Goal: Task Accomplishment & Management: Use online tool/utility

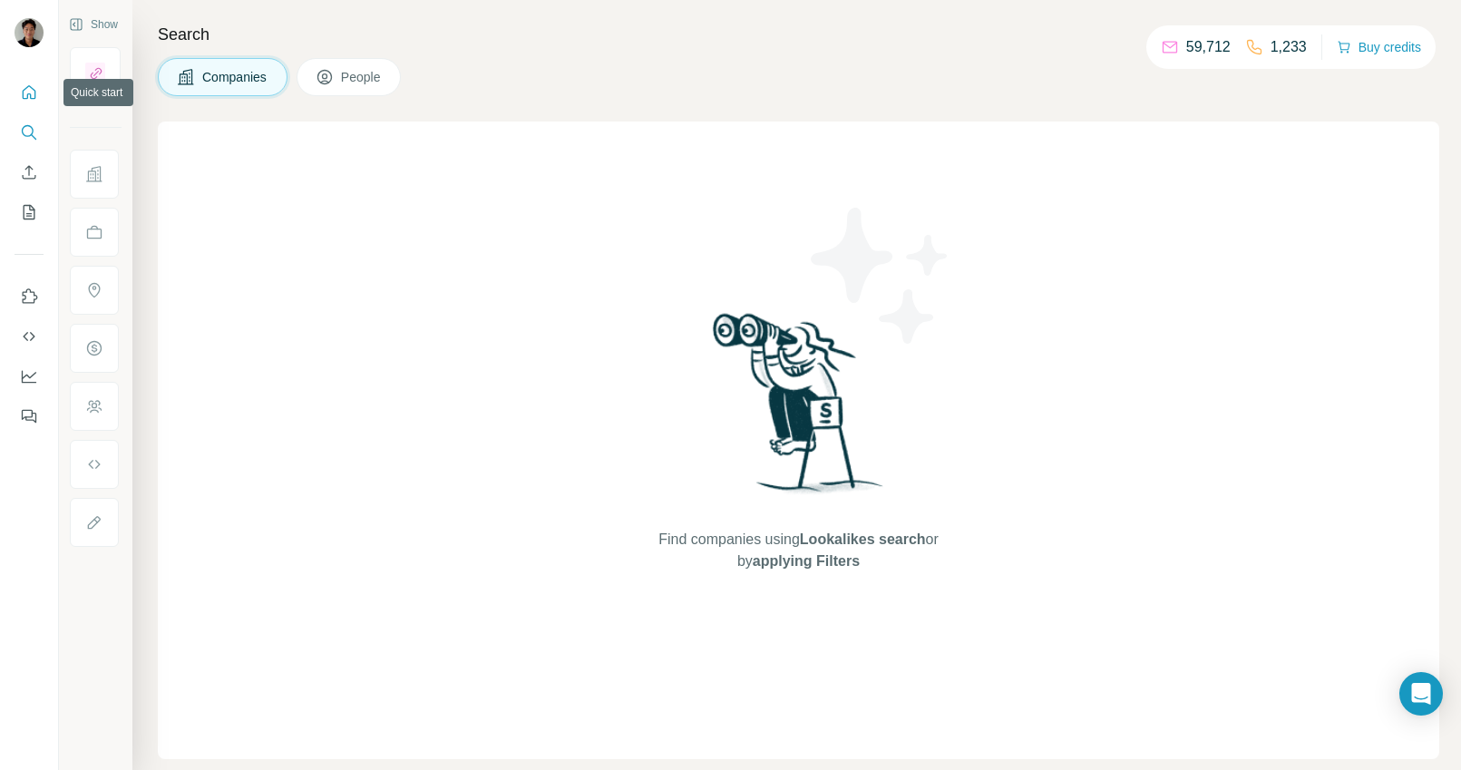
click at [25, 97] on icon "Quick start" at bounding box center [29, 92] width 18 height 18
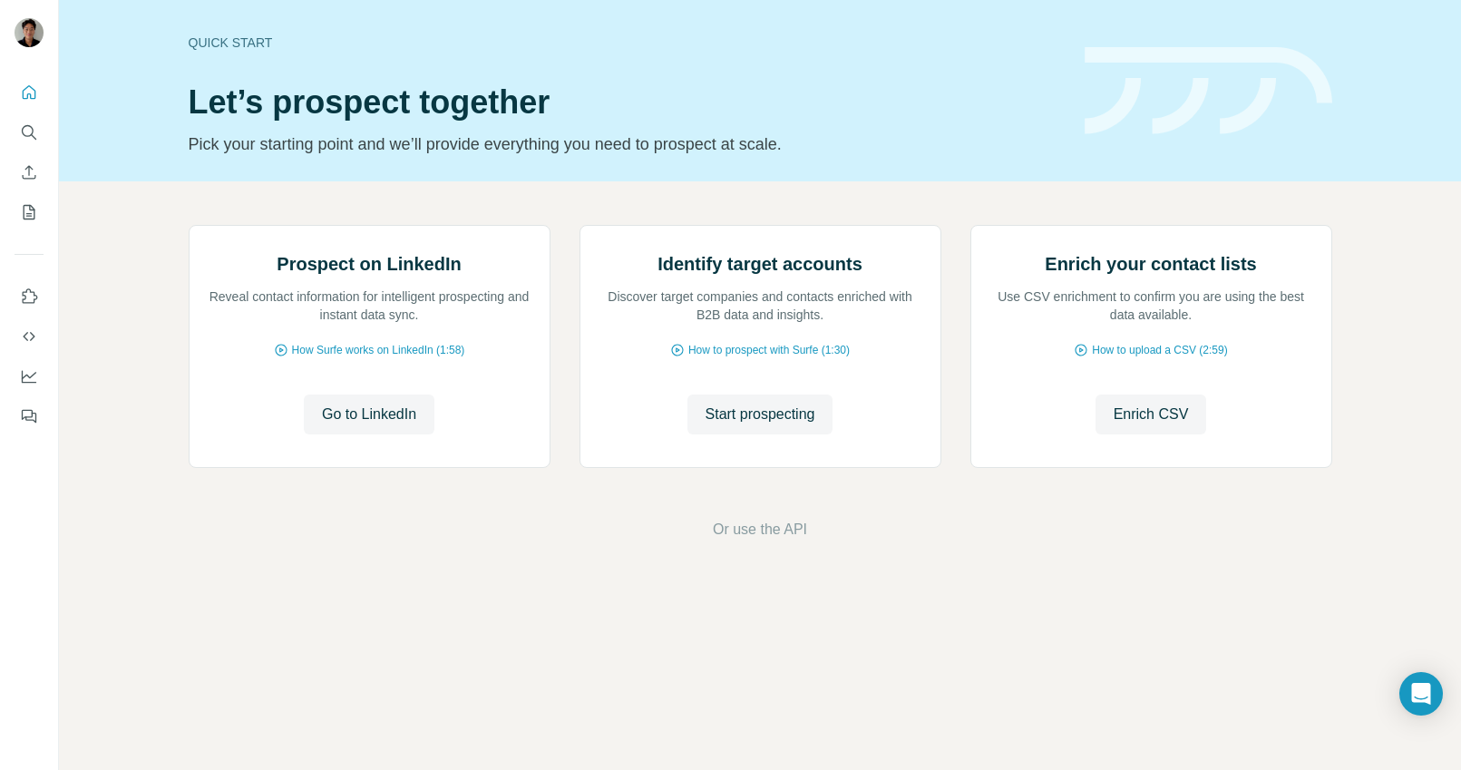
click at [38, 222] on button "My lists" at bounding box center [29, 212] width 29 height 33
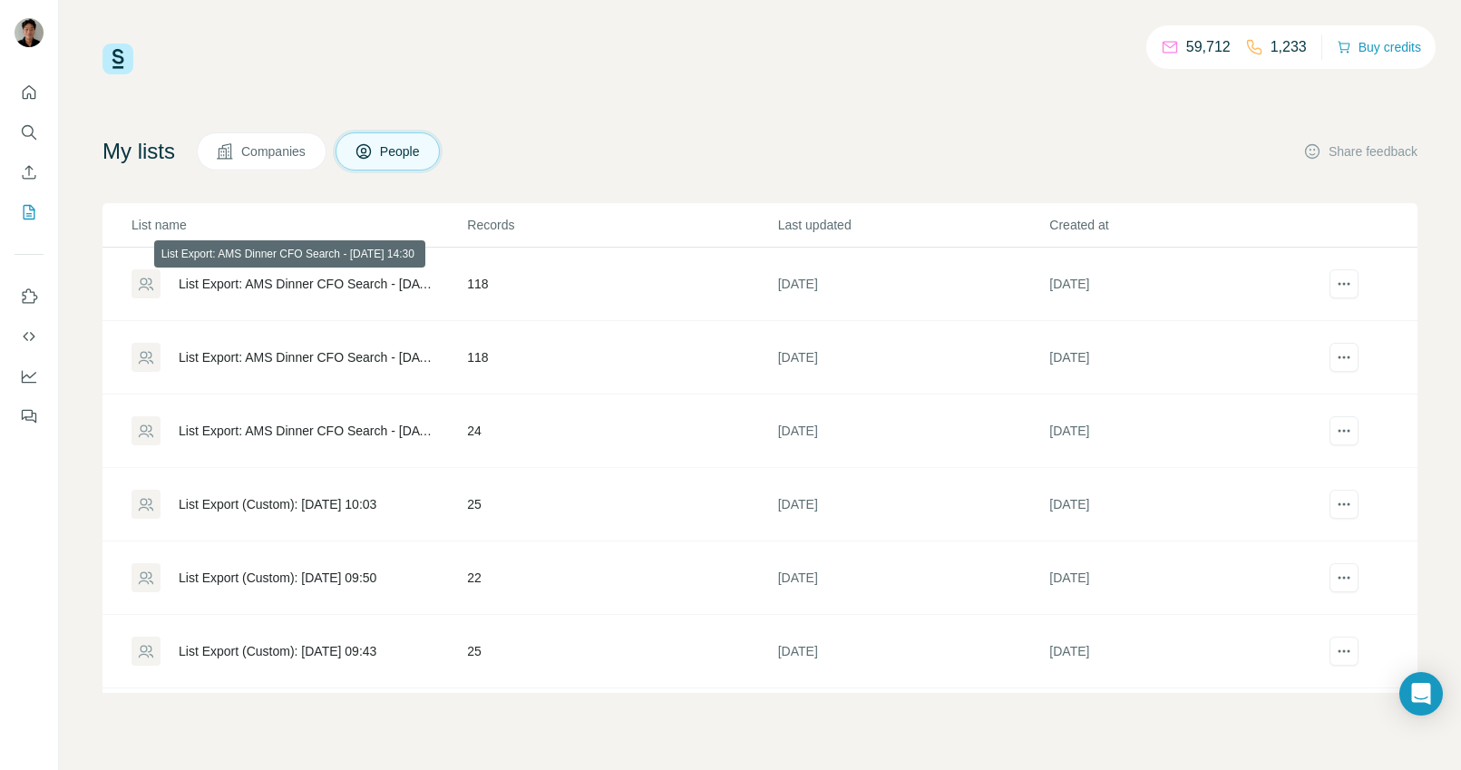
click at [294, 174] on div "My lists Companies People Share feedback List name Records Last updated Created…" at bounding box center [759, 412] width 1315 height 560
click at [295, 159] on span "Companies" at bounding box center [274, 151] width 66 height 18
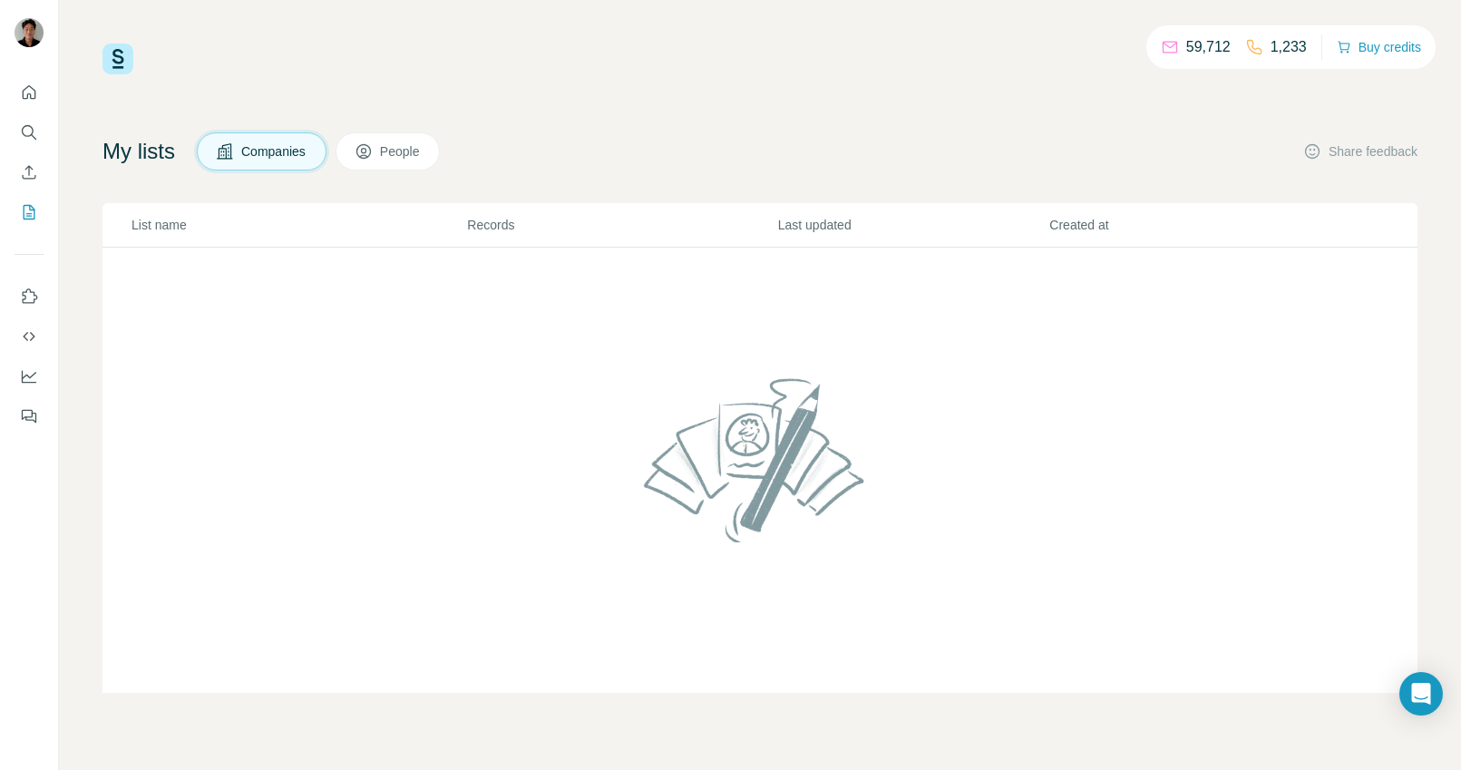
click at [412, 165] on button "People" at bounding box center [387, 151] width 105 height 38
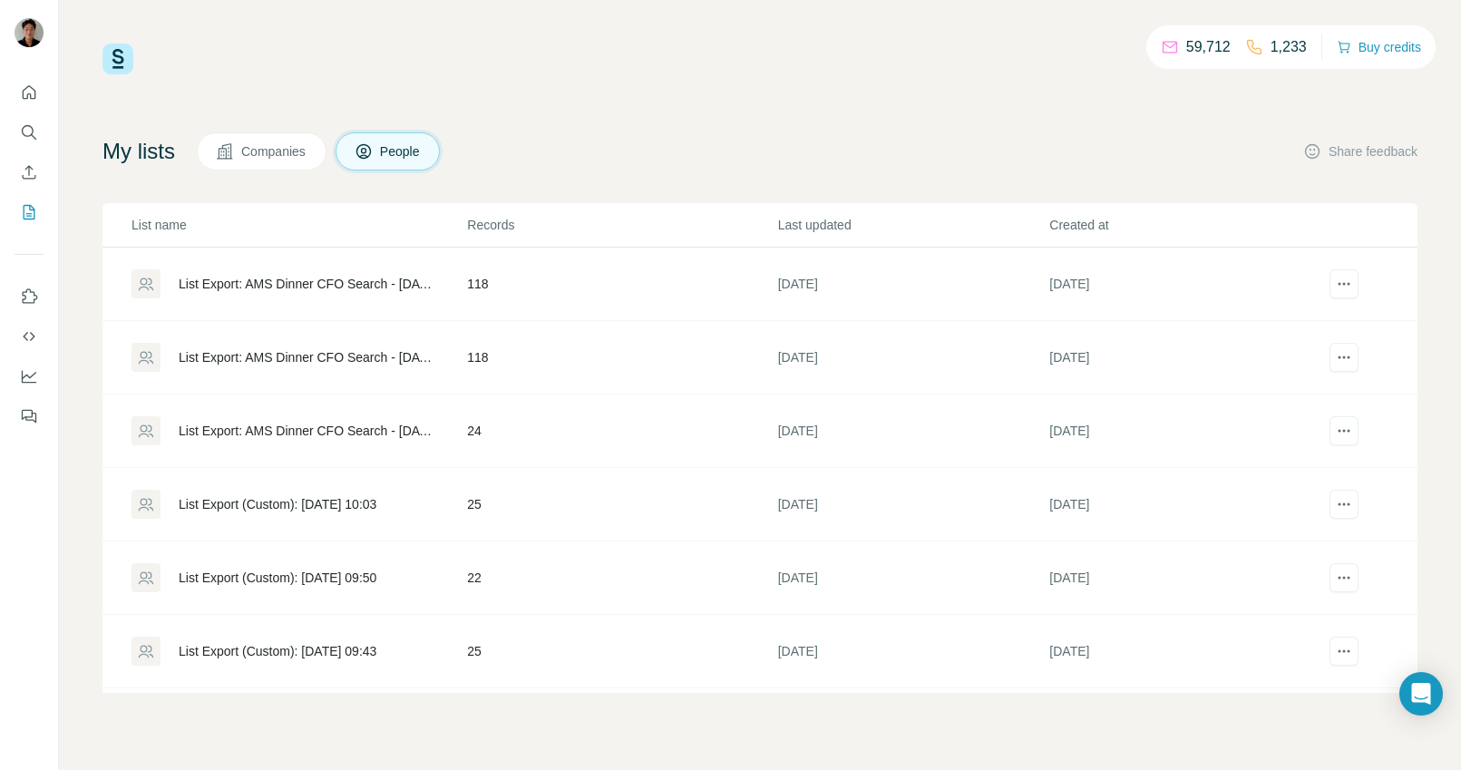
click at [338, 276] on div "List Export: AMS Dinner CFO Search - [DATE] 14:30" at bounding box center [307, 284] width 257 height 18
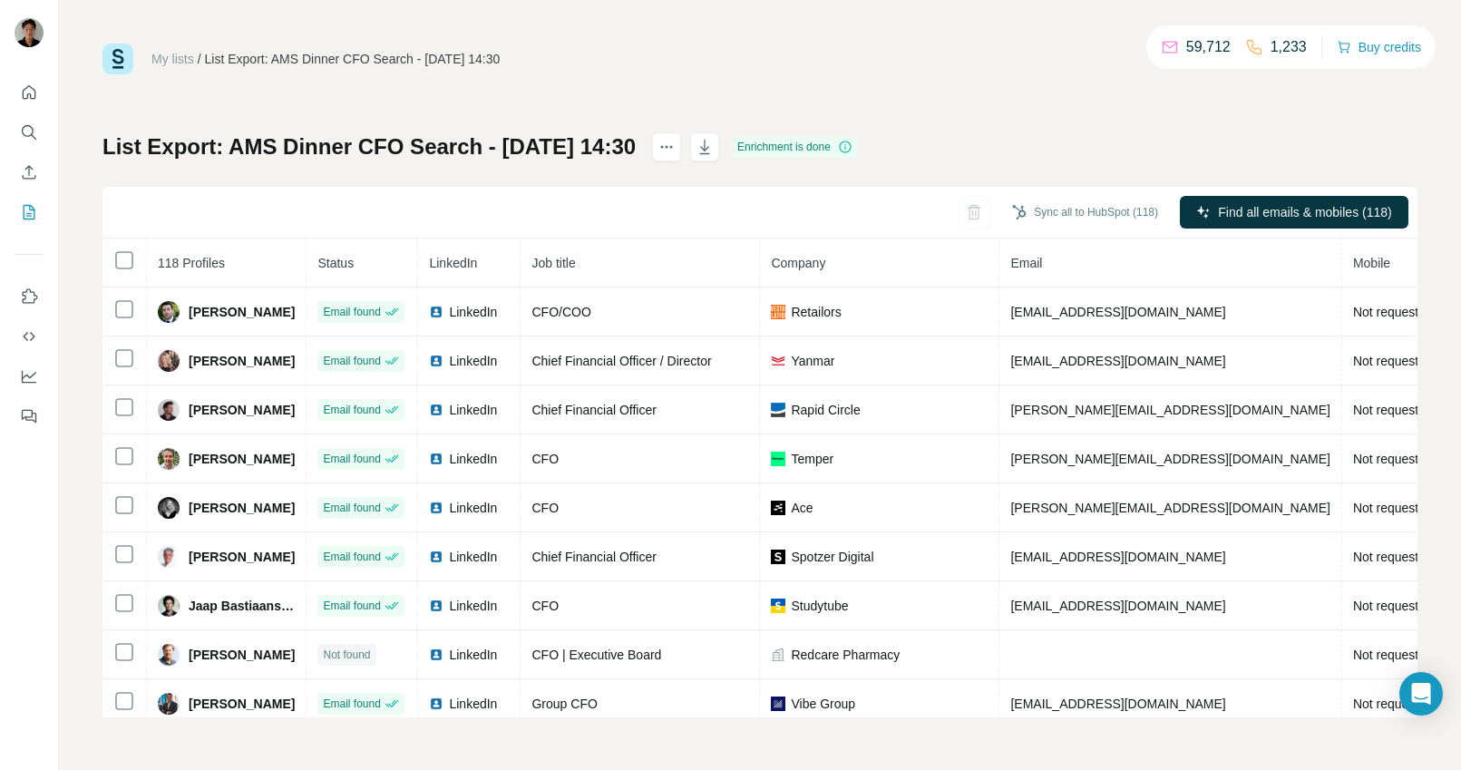
click at [739, 211] on div "Sync all to HubSpot (118) Find all emails & mobiles (118)" at bounding box center [759, 213] width 1315 height 52
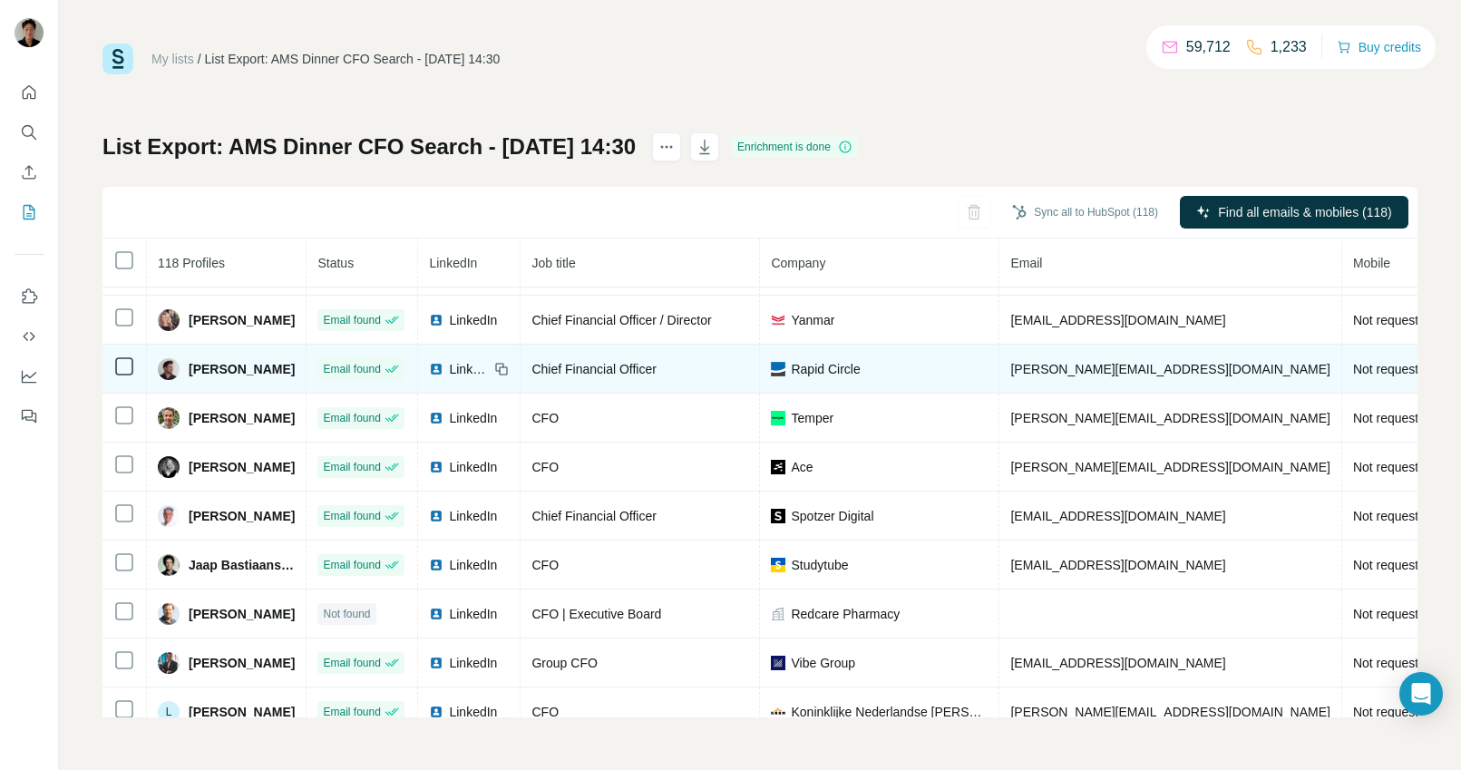
scroll to position [60, 0]
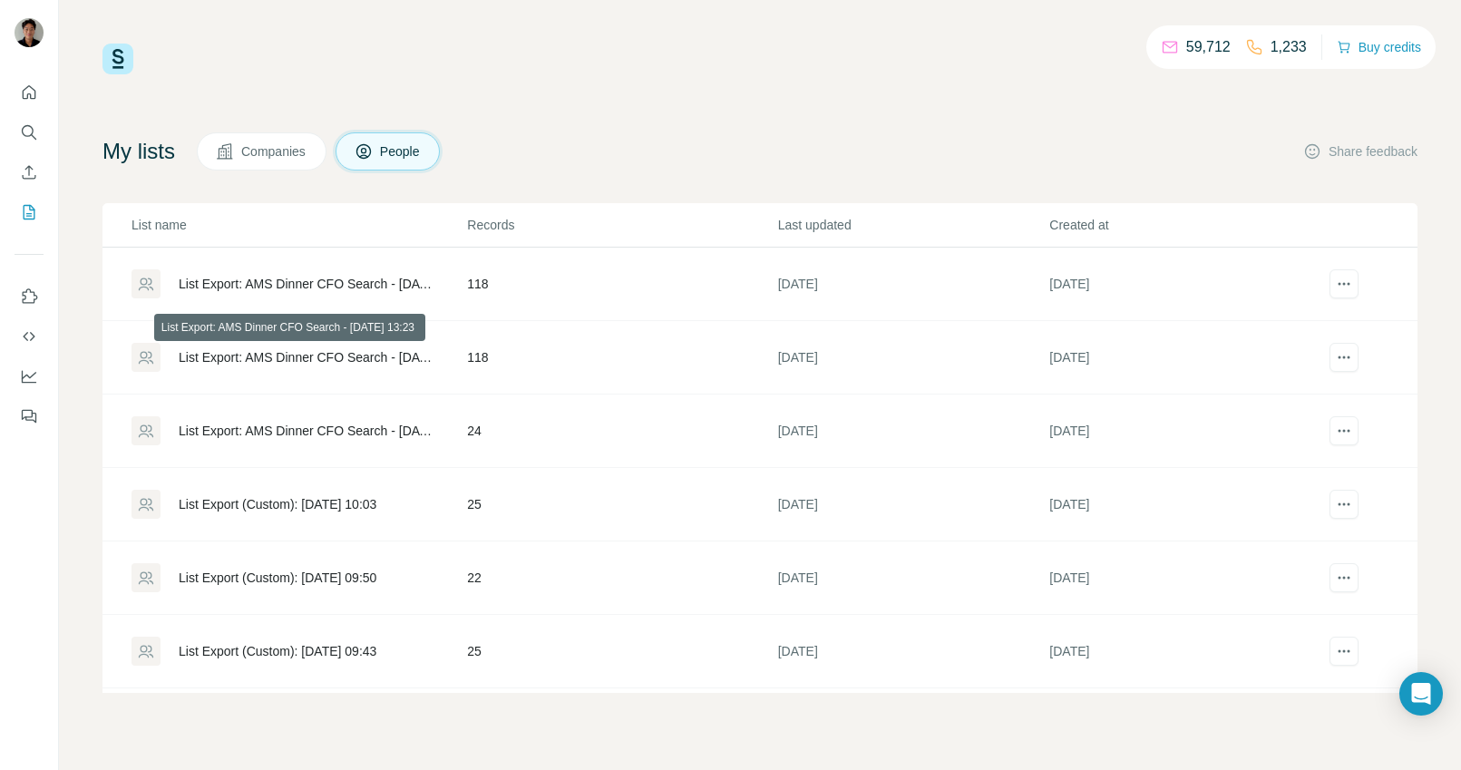
click at [331, 360] on div "List Export: AMS Dinner CFO Search - [DATE] 13:23" at bounding box center [307, 357] width 257 height 18
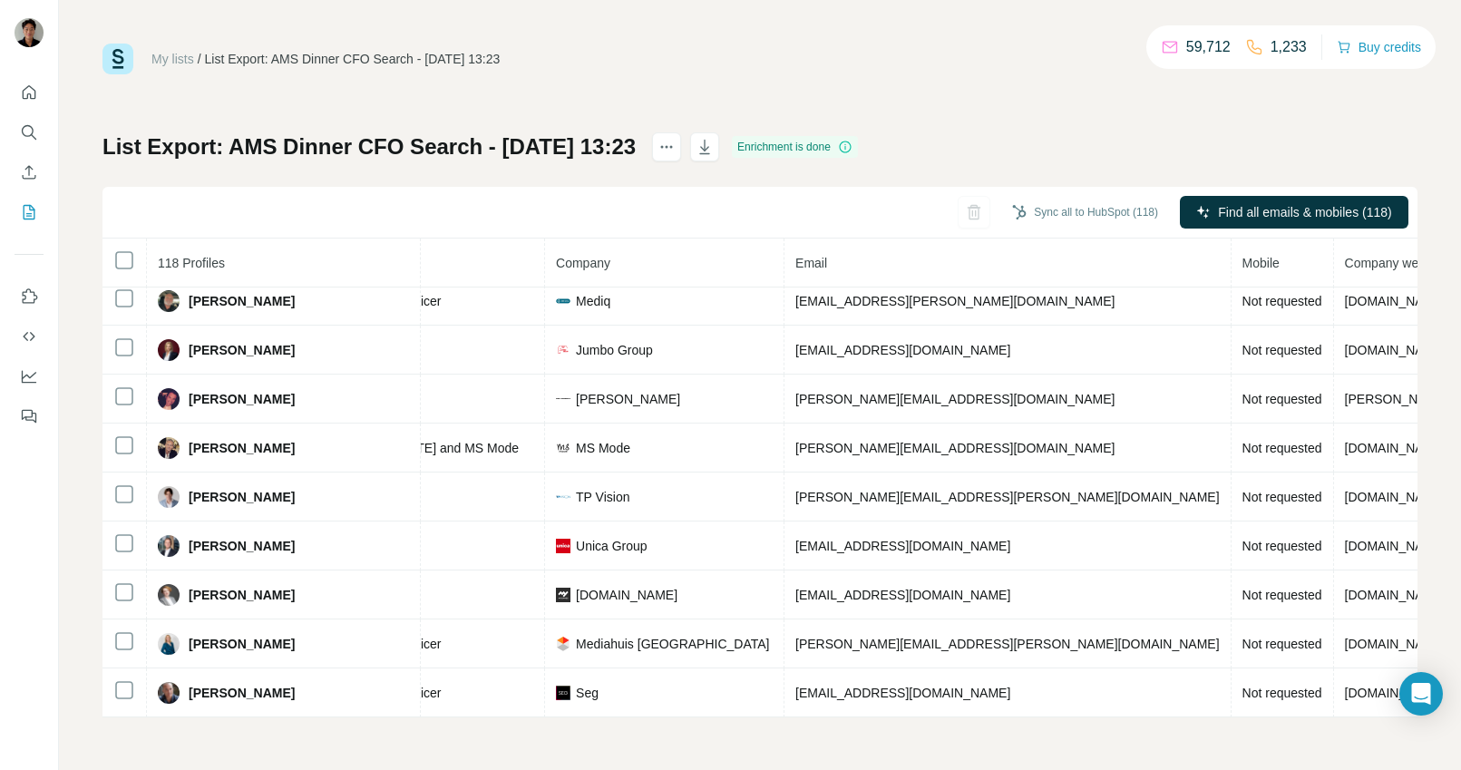
scroll to position [0, 329]
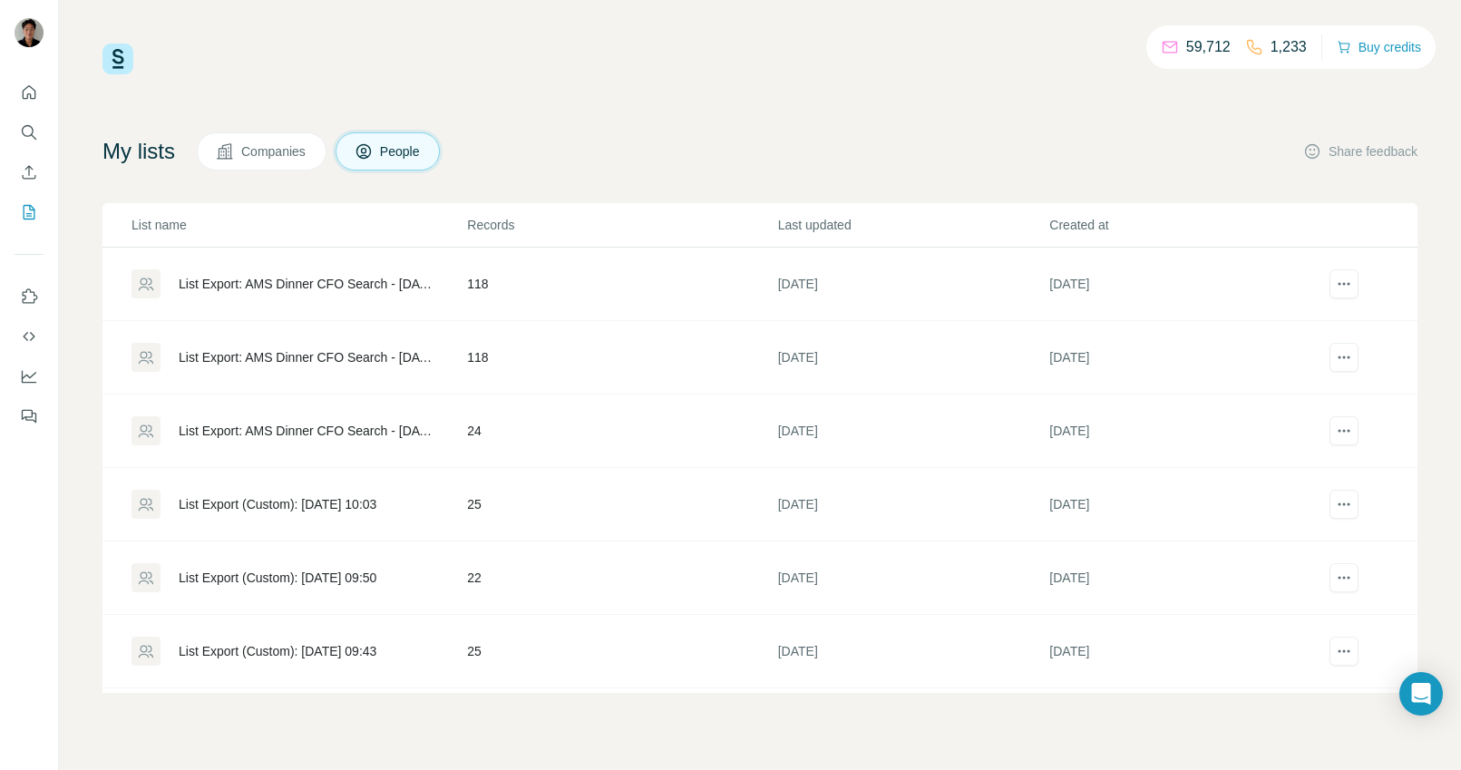
click at [367, 296] on div "List Export: AMS Dinner CFO Search - [DATE] 14:30" at bounding box center [298, 283] width 334 height 29
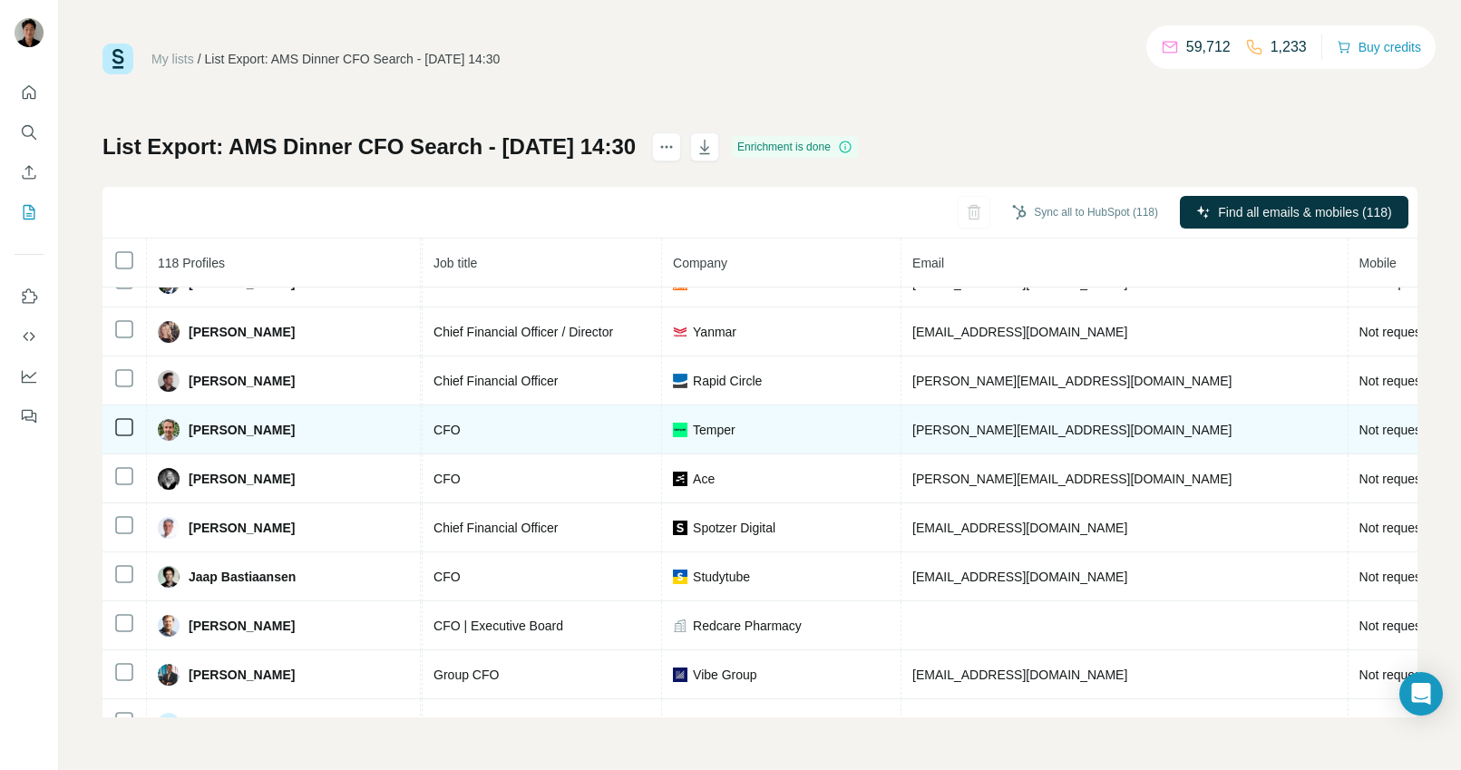
scroll to position [0, 212]
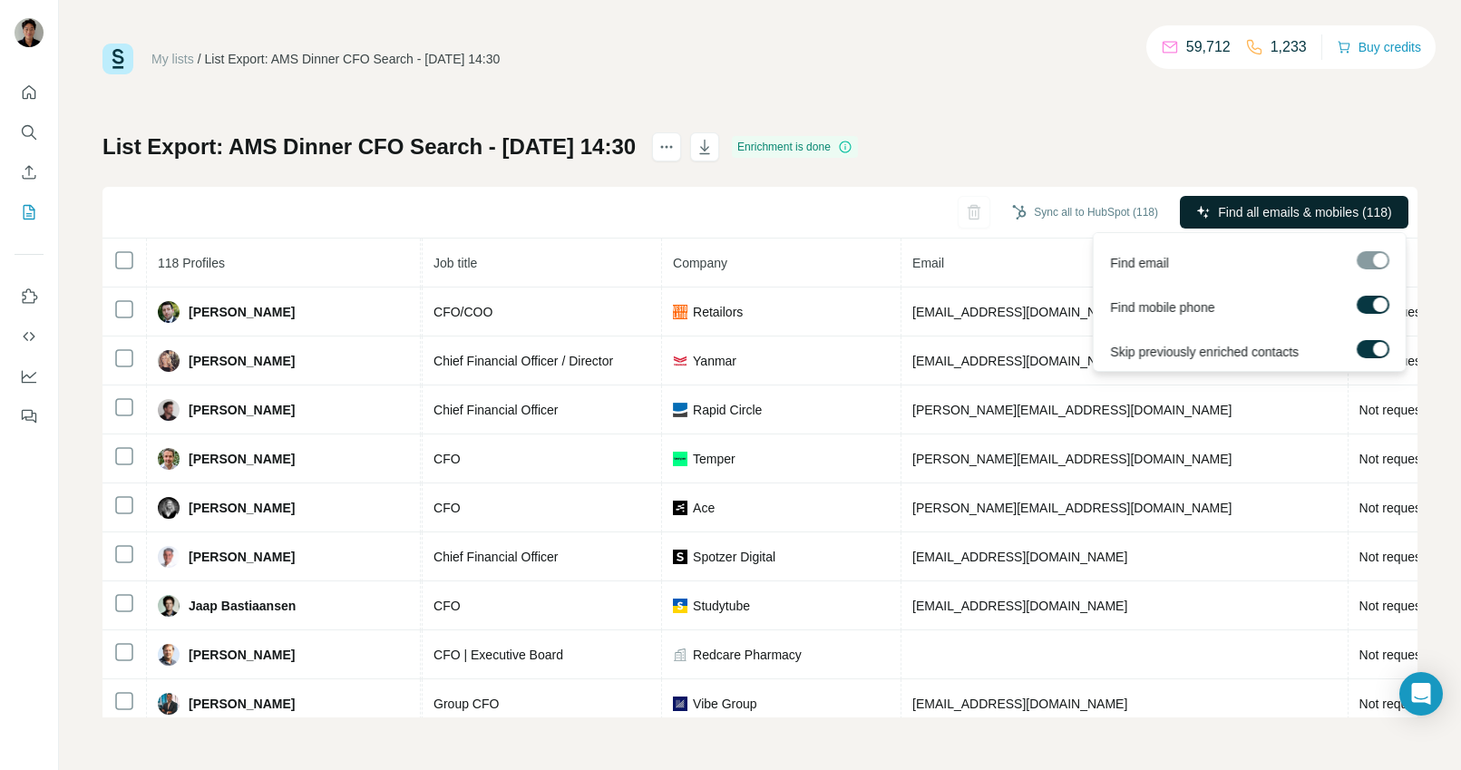
click at [1281, 196] on button "Find all emails & mobiles (118)" at bounding box center [1294, 212] width 228 height 33
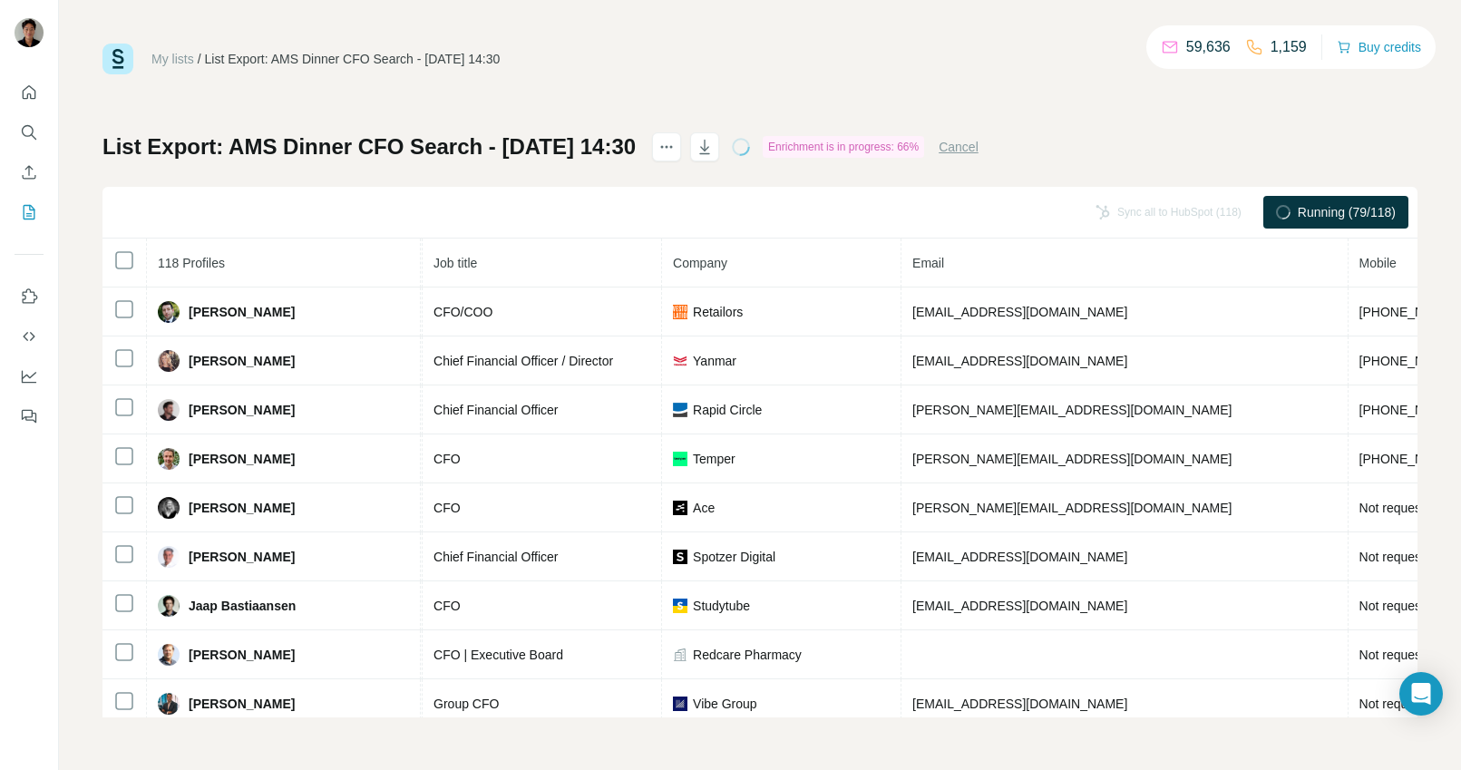
click at [442, 148] on h1 "List Export: AMS Dinner CFO Search - [DATE] 14:30" at bounding box center [368, 146] width 533 height 29
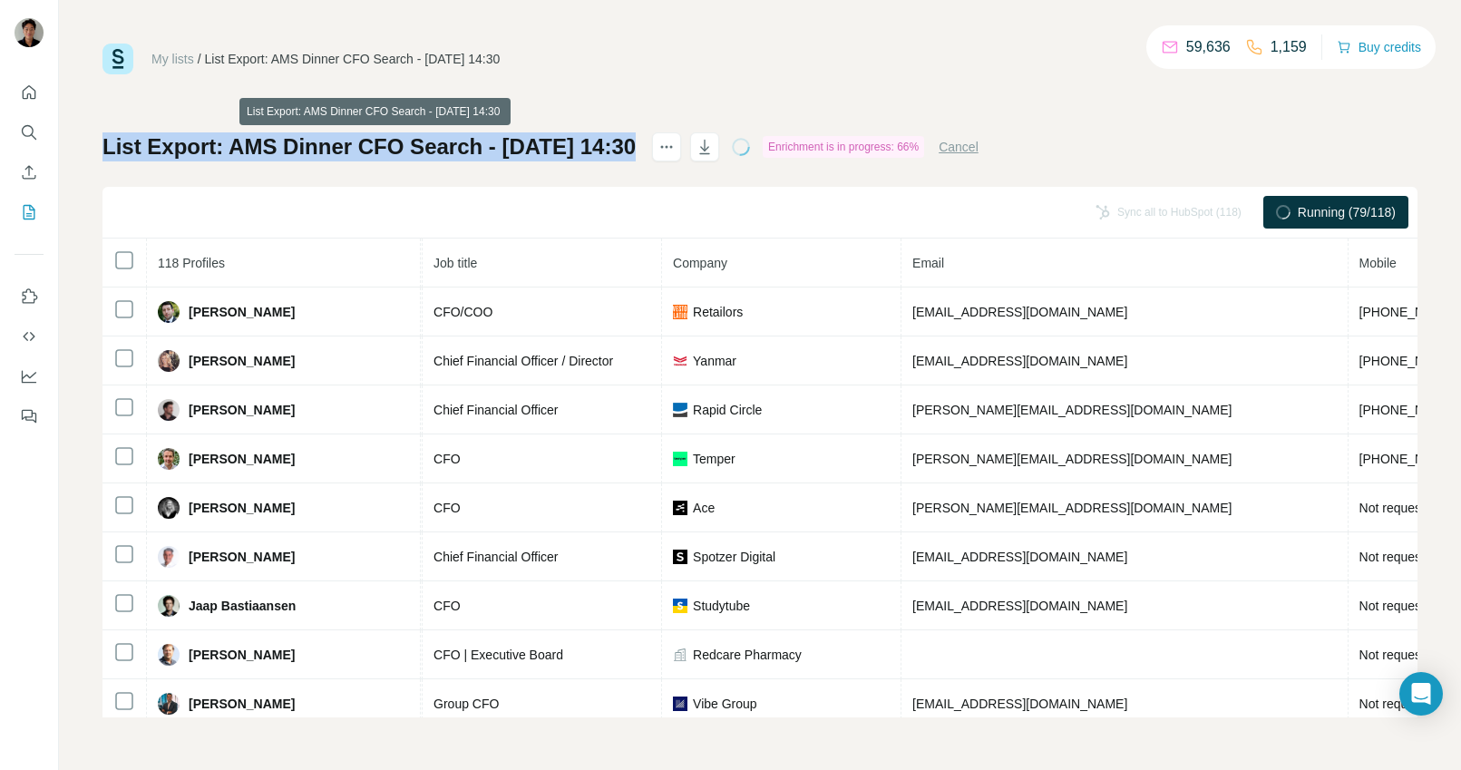
click at [442, 148] on h1 "List Export: AMS Dinner CFO Search - [DATE] 14:30" at bounding box center [368, 146] width 533 height 29
copy div "List Export: AMS Dinner CFO Search - [DATE] 14:30"
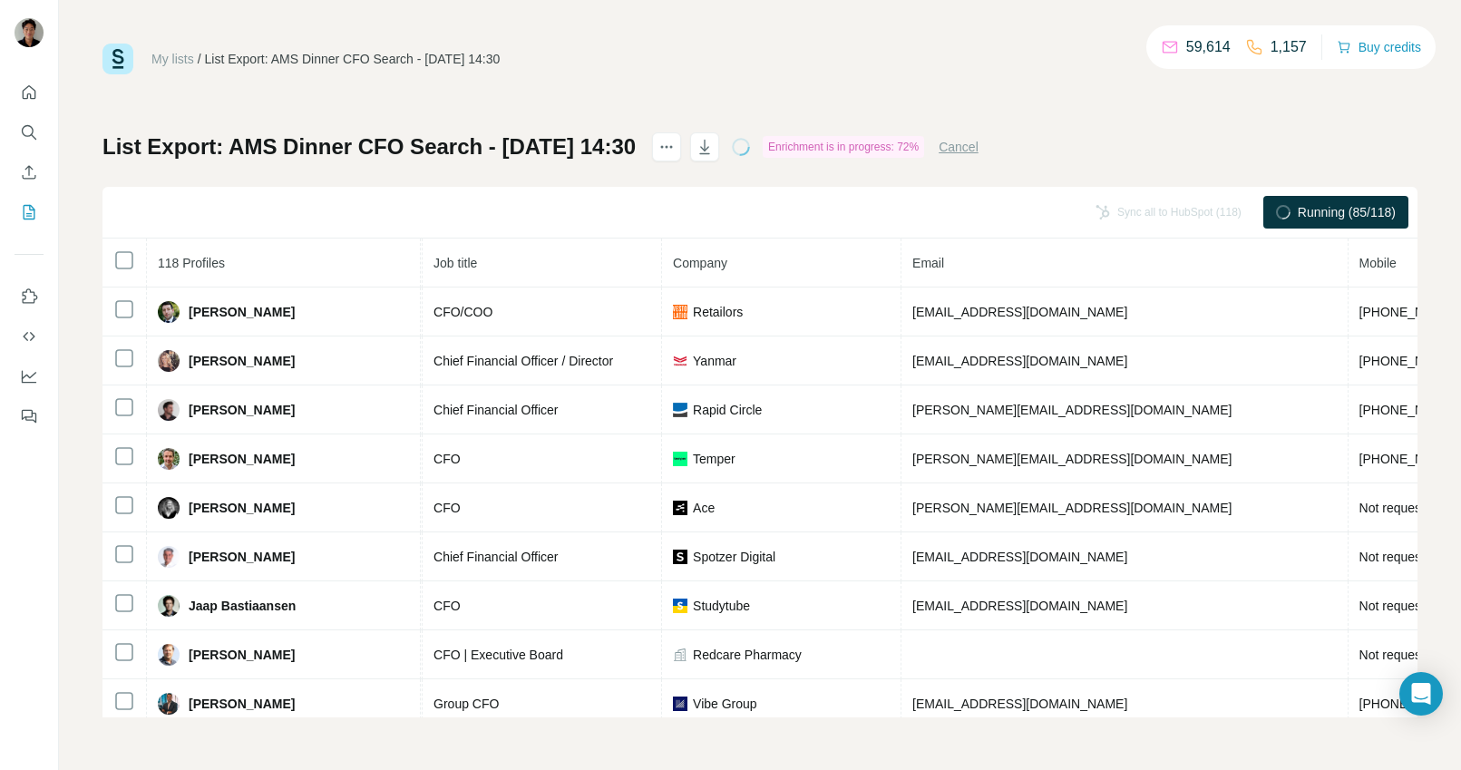
click at [327, 111] on div "My lists / List Export: AMS Dinner CFO Search - [DATE] 14:30 59,614 1,157 Buy c…" at bounding box center [759, 381] width 1315 height 674
drag, startPoint x: 233, startPoint y: 152, endPoint x: 479, endPoint y: 155, distance: 245.7
click at [479, 155] on h1 "List Export: AMS Dinner CFO Search - [DATE] 14:30" at bounding box center [368, 146] width 533 height 29
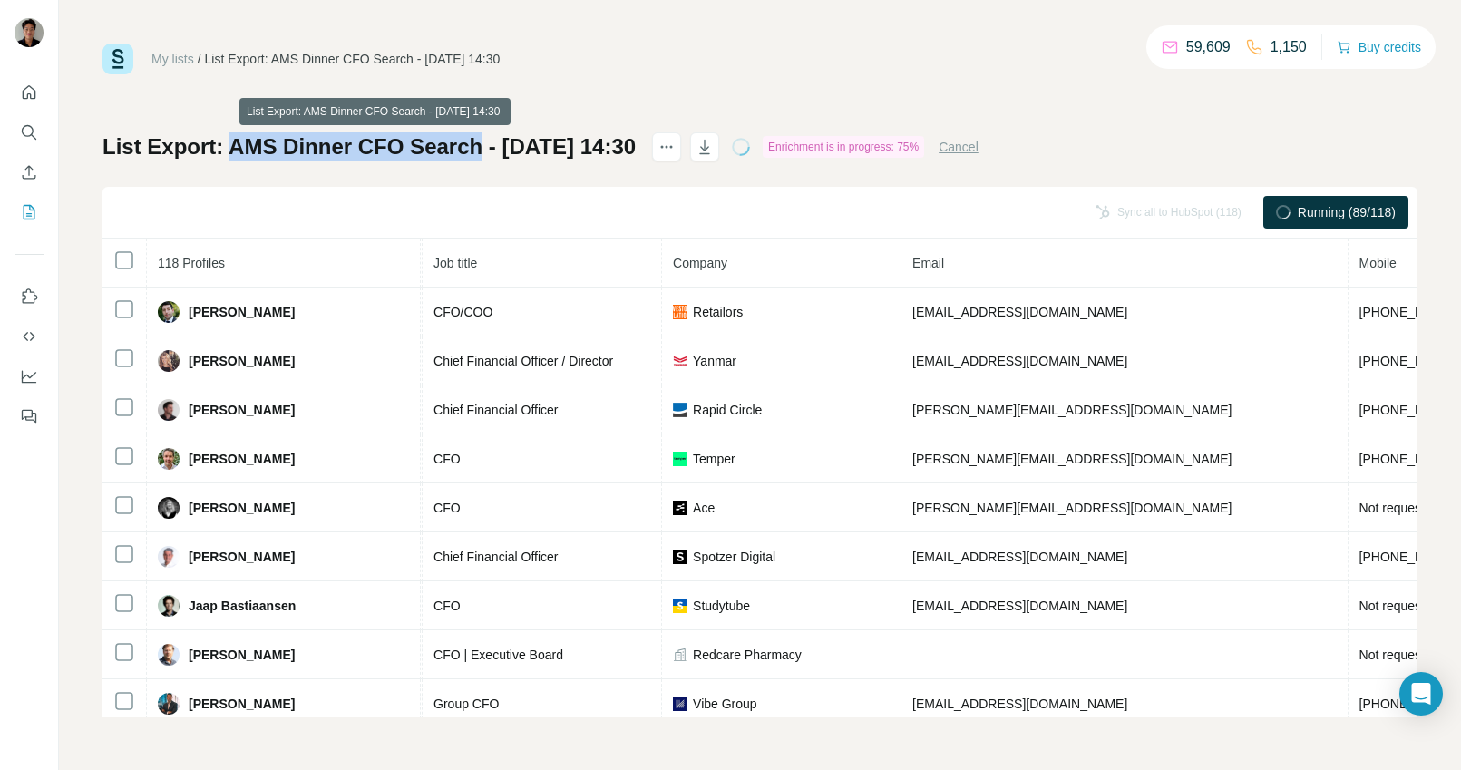
copy h1 "AMS Dinner CFO Search"
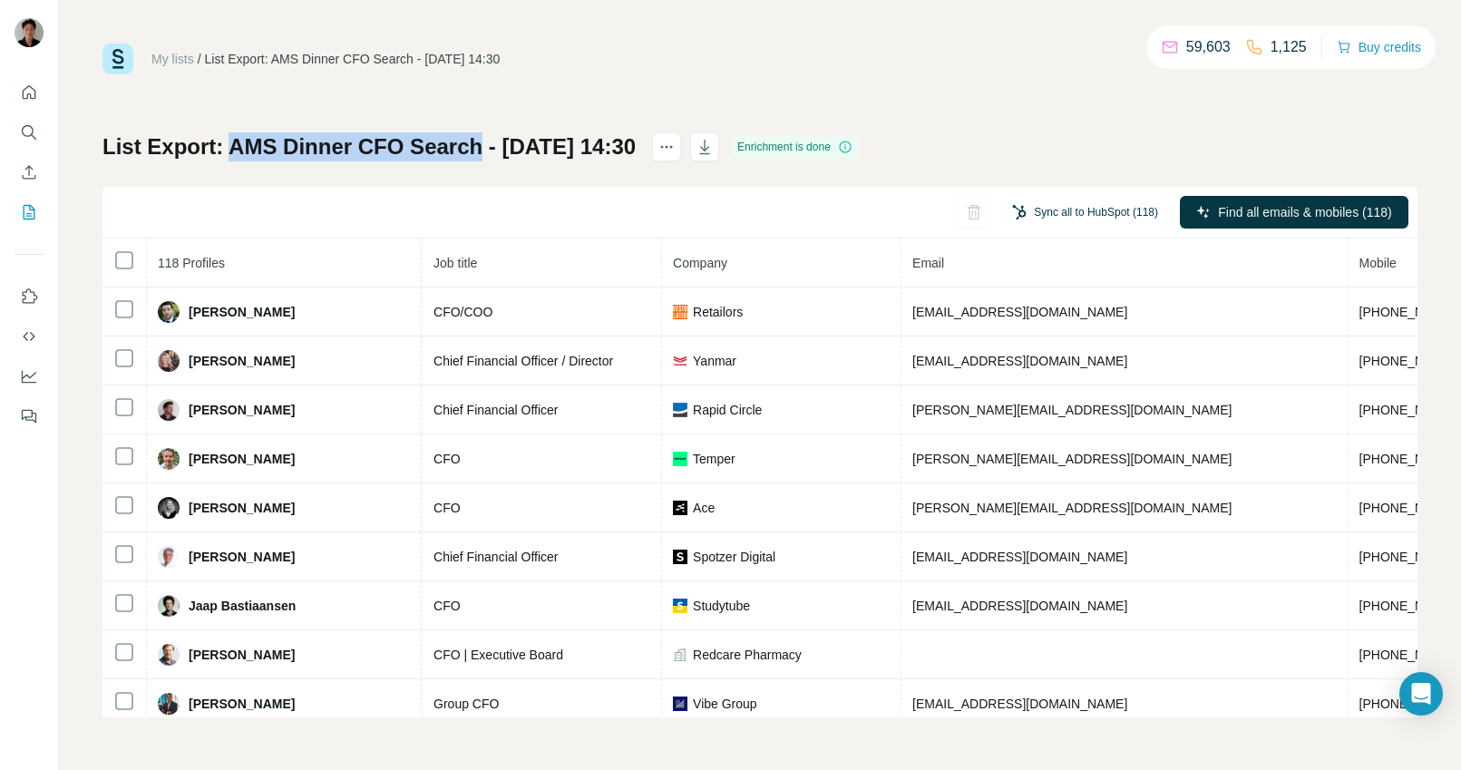
click at [1116, 201] on button "Sync all to HubSpot (118)" at bounding box center [1084, 212] width 171 height 27
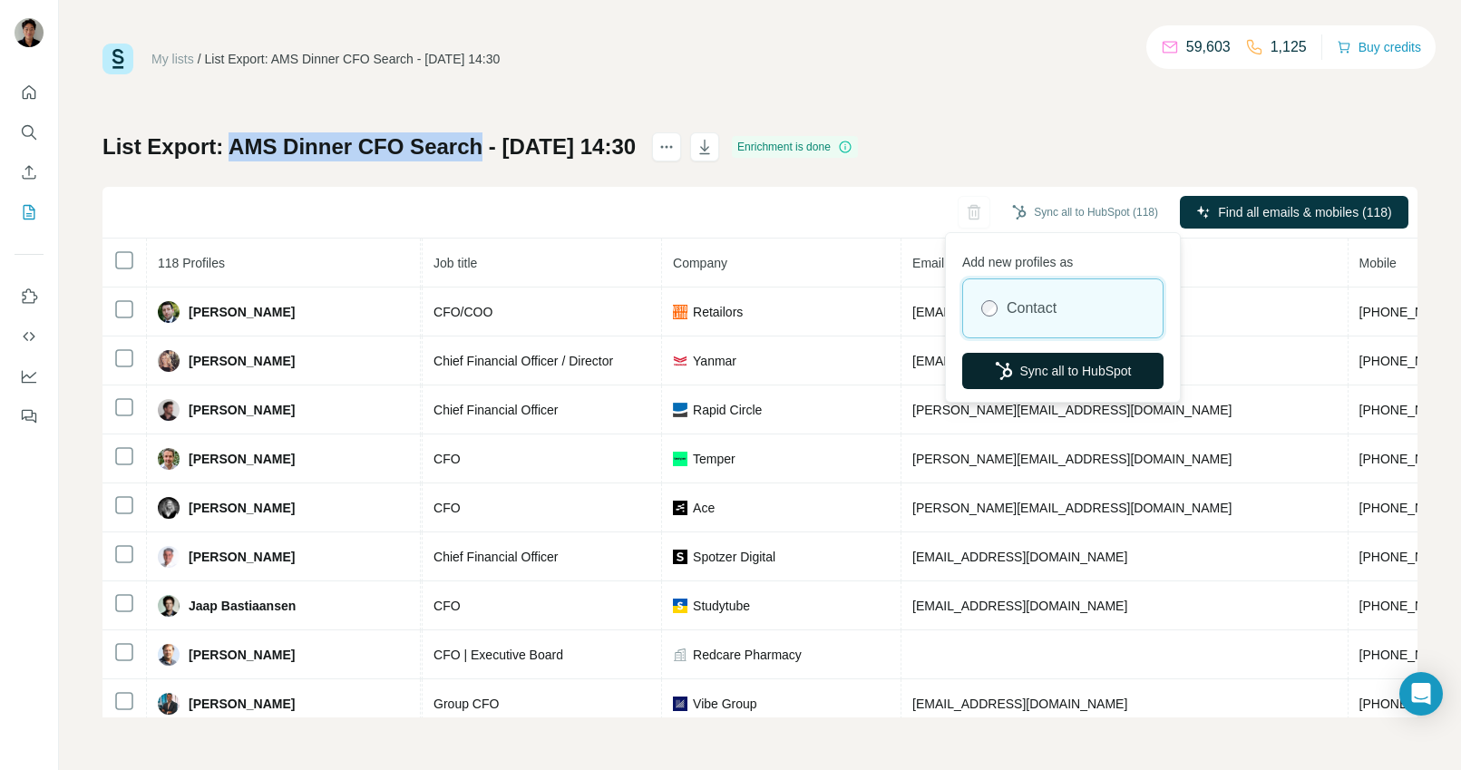
click at [1025, 375] on button "Sync all to HubSpot" at bounding box center [1062, 371] width 201 height 36
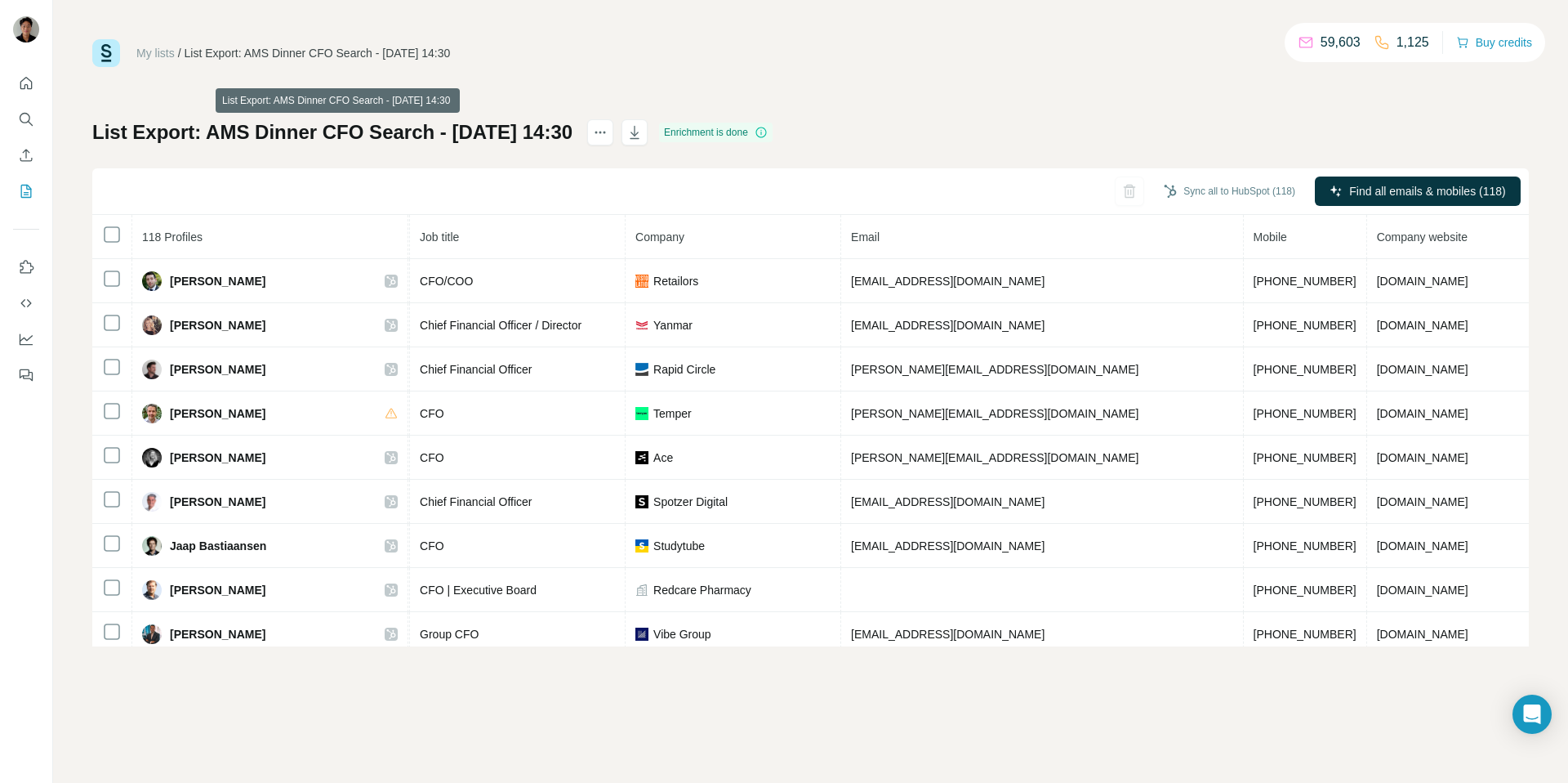
click at [337, 135] on h1 "List Export: AMS Dinner CFO Search - [DATE] 14:30" at bounding box center [331, 132] width 480 height 26
click at [266, 168] on div "List Export: AMS Dinner CFO Search - [DATE] 14:30 Enrichment is done Sync all t…" at bounding box center [810, 382] width 1437 height 527
